Goal: Find contact information: Find contact information

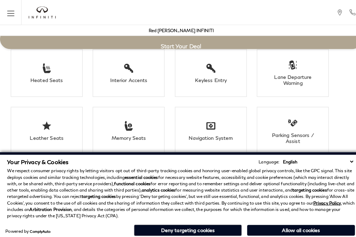
scroll to position [1222, 0]
click at [159, 190] on p "We respect consumer privacy rights by letting visitors opt out of third-party t…" at bounding box center [177, 190] width 341 height 51
click at [208, 35] on div "Red [PERSON_NAME] INFINITI" at bounding box center [178, 30] width 348 height 11
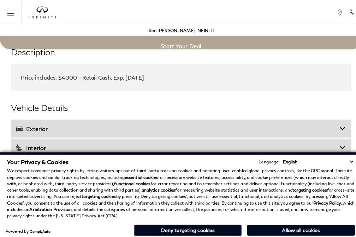
click at [123, 105] on div "Vehicle Details Exterior Wheels: 20" Dark-Painted Machine-Finished Alloy Tires:…" at bounding box center [178, 174] width 334 height 148
click at [16, 123] on h3 "Exterior" at bounding box center [174, 126] width 317 height 7
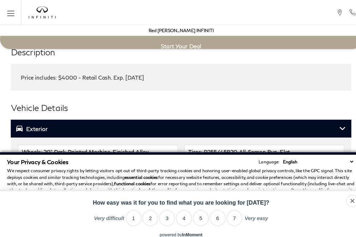
click at [16, 123] on h3 "Exterior" at bounding box center [174, 126] width 317 height 7
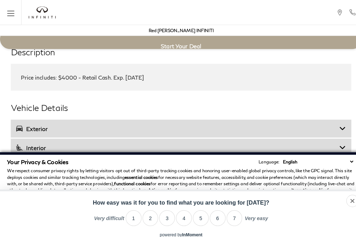
click at [176, 73] on div "Price includes: $4000 - Retail Cash. Exp. [DATE]" at bounding box center [177, 76] width 314 height 6
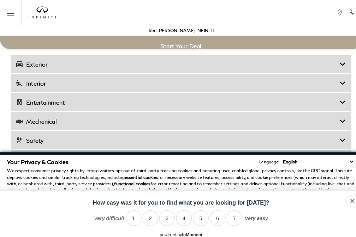
scroll to position [1152, 0]
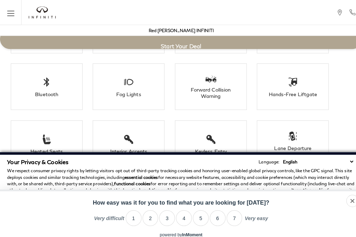
click link "Call sales Phone Number 719-215-8318" at bounding box center [0, 0] width 0 height 0
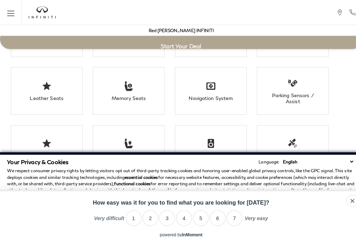
scroll to position [1265, 0]
